Goal: Information Seeking & Learning: Learn about a topic

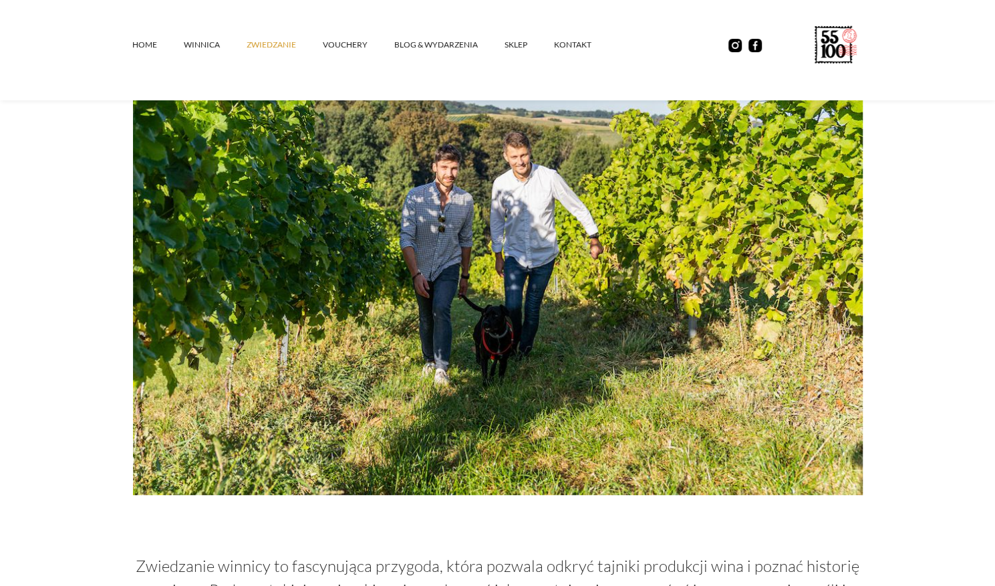
scroll to position [178, 0]
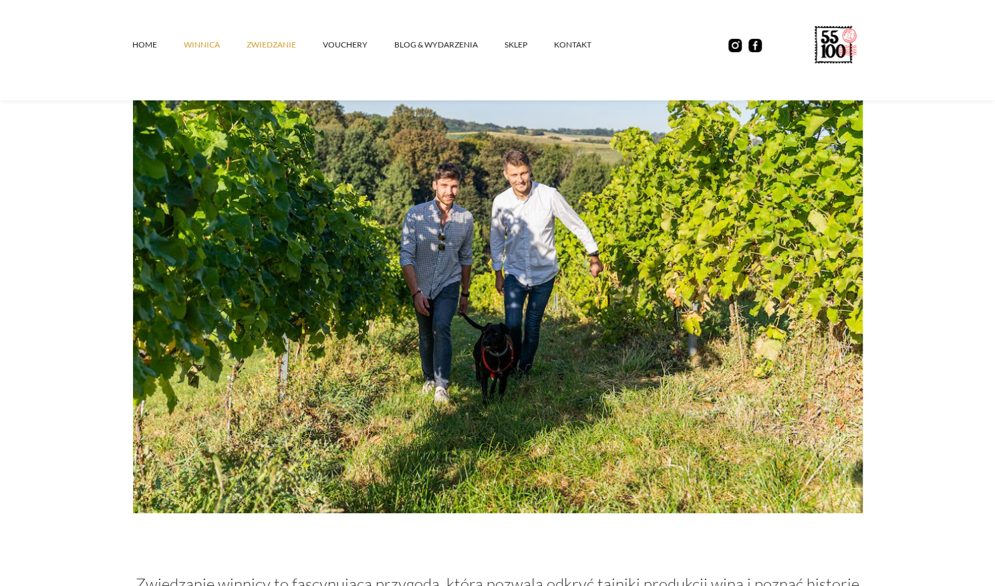
click at [190, 49] on link "winnica" at bounding box center [215, 45] width 63 height 40
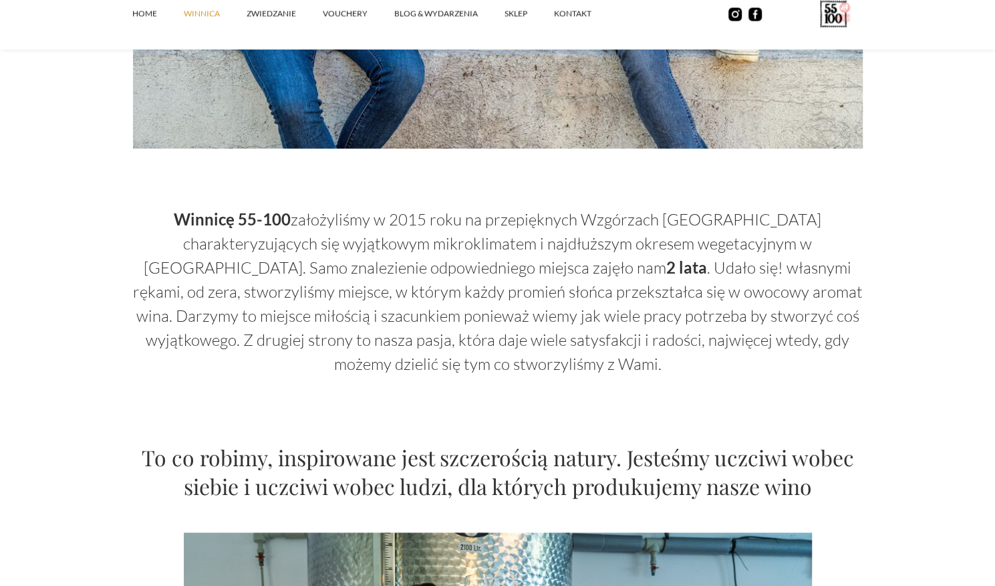
scroll to position [549, 0]
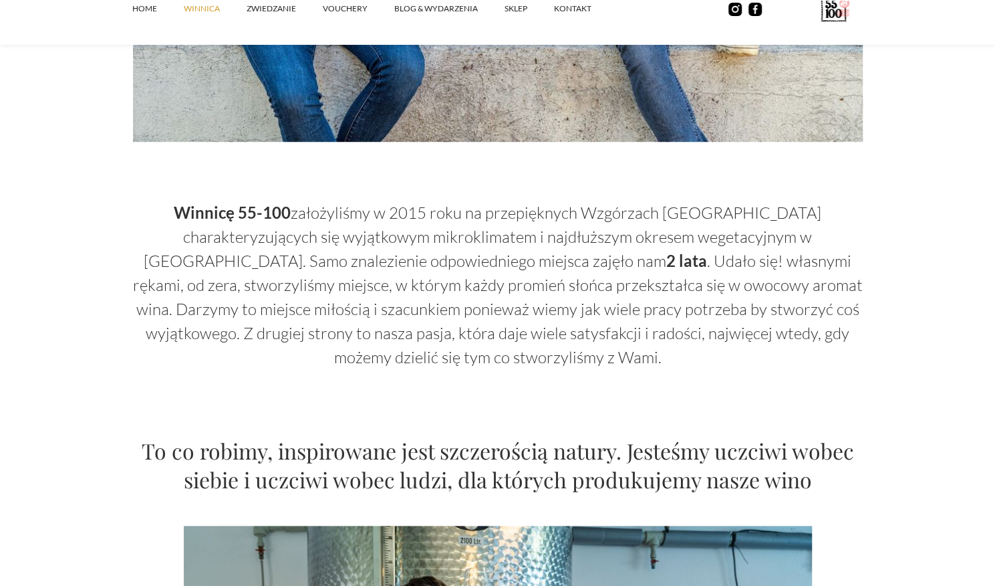
click at [155, 225] on p "Winnicę 55-100 założyliśmy w 2015 roku na przepięknych Wzgórzach [GEOGRAPHIC_DA…" at bounding box center [498, 285] width 730 height 168
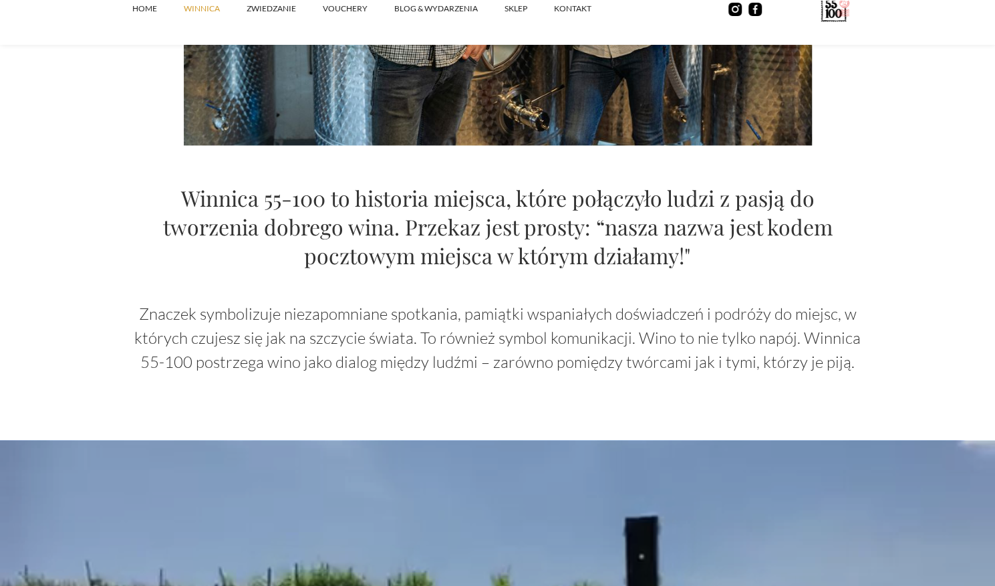
scroll to position [1349, 0]
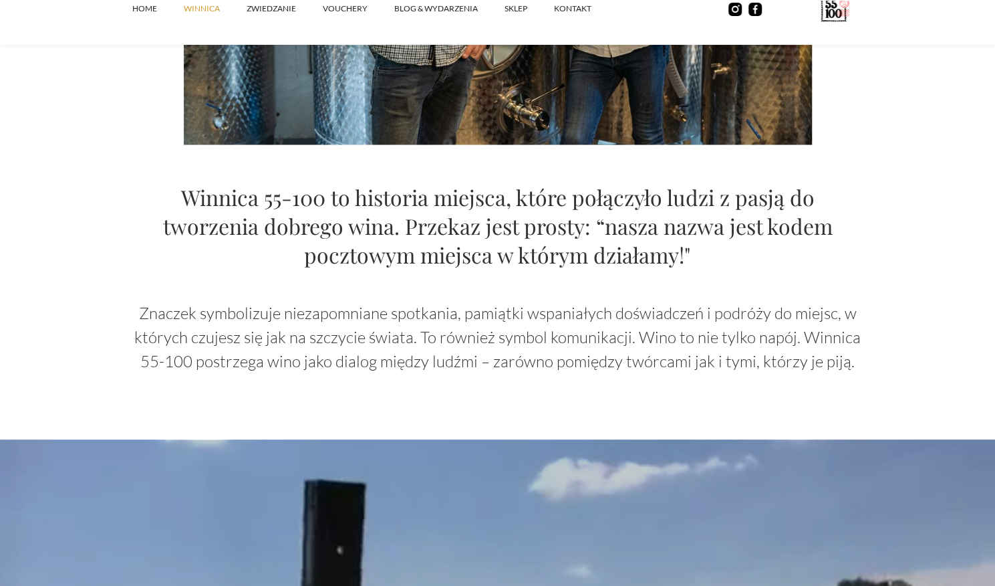
click at [150, 261] on h2 "Winnica 55-100 to historia miejsca, które połączyło ludzi z pasją do tworzenia …" at bounding box center [498, 225] width 730 height 86
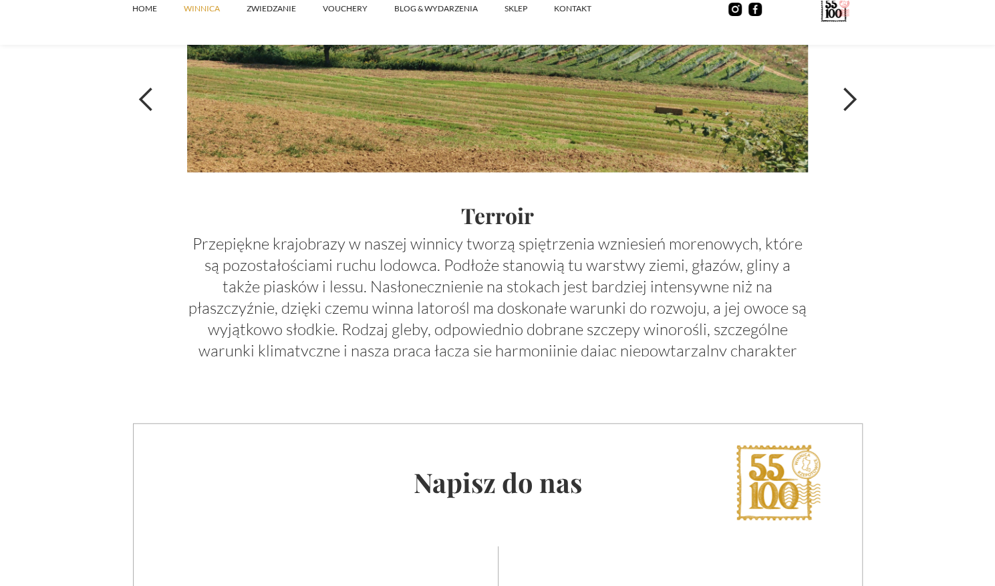
scroll to position [4865, 0]
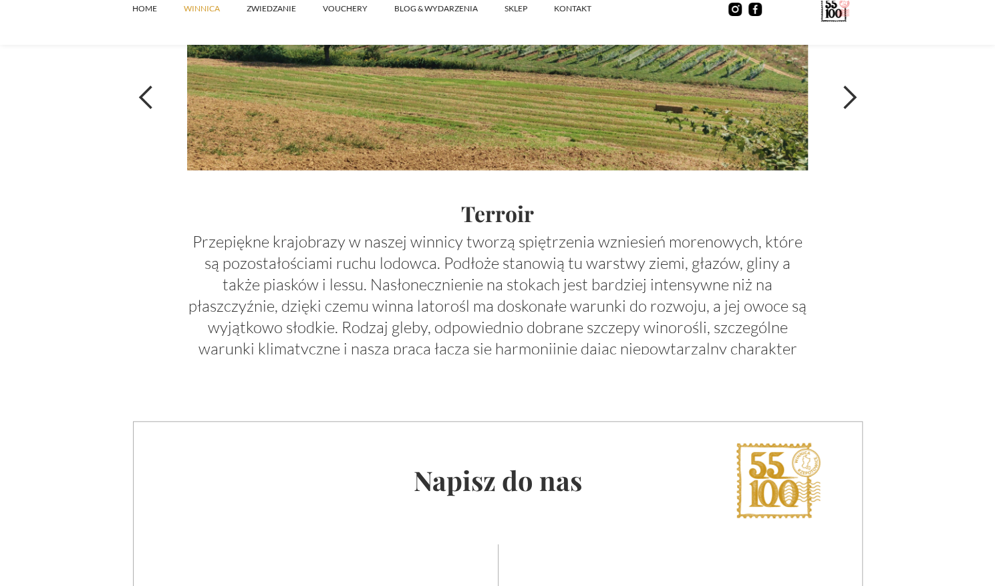
click at [150, 261] on div "previous slide" at bounding box center [159, 97] width 53 height 513
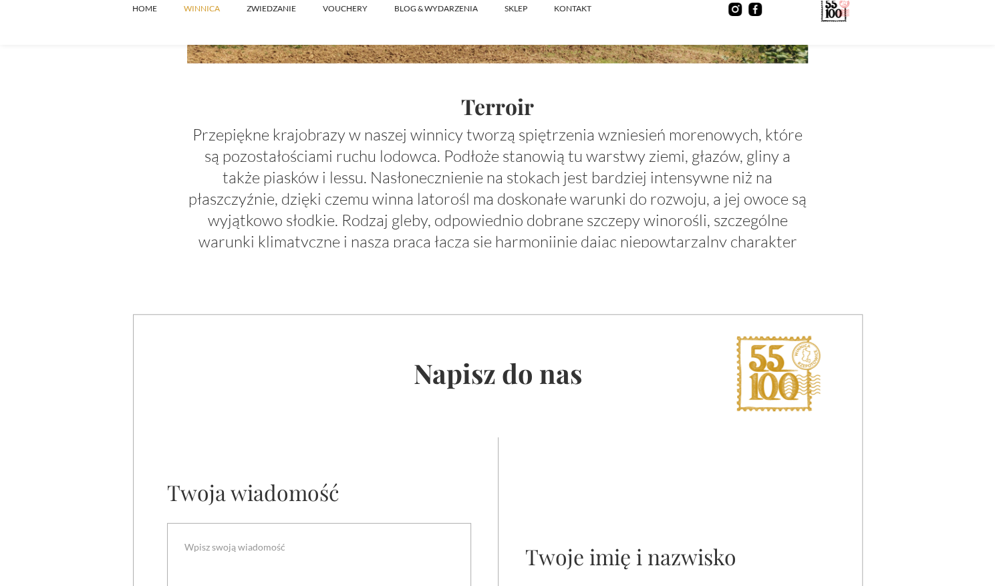
scroll to position [4966, 0]
